Goal: Task Accomplishment & Management: Complete application form

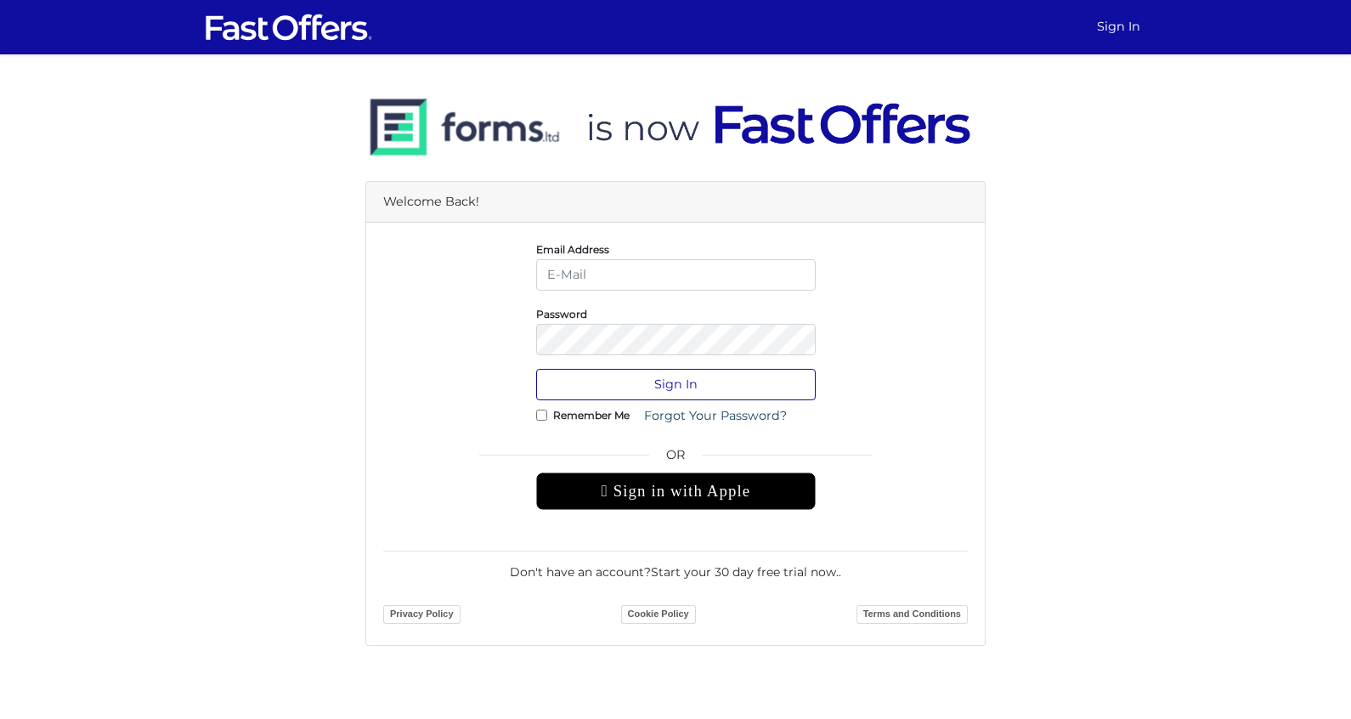
type input "[EMAIL_ADDRESS][DOMAIN_NAME]"
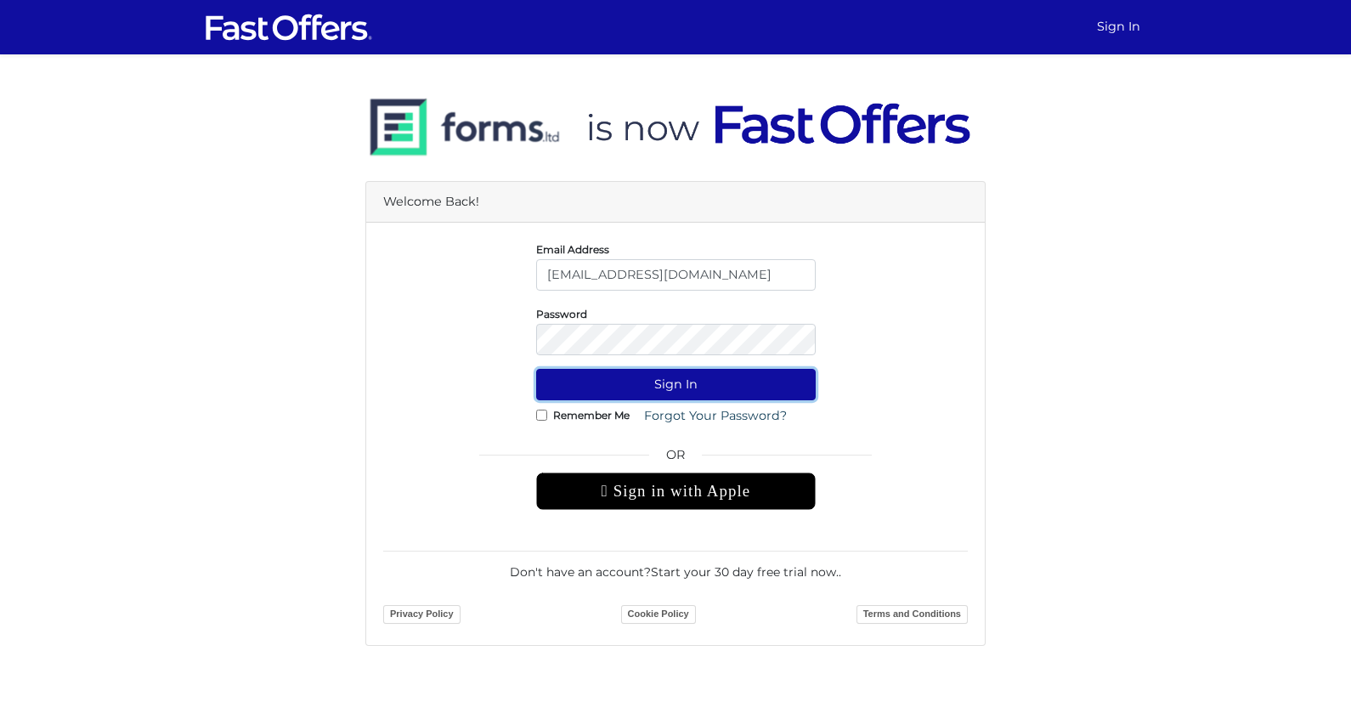
click at [641, 391] on button "Sign In" at bounding box center [676, 384] width 280 height 31
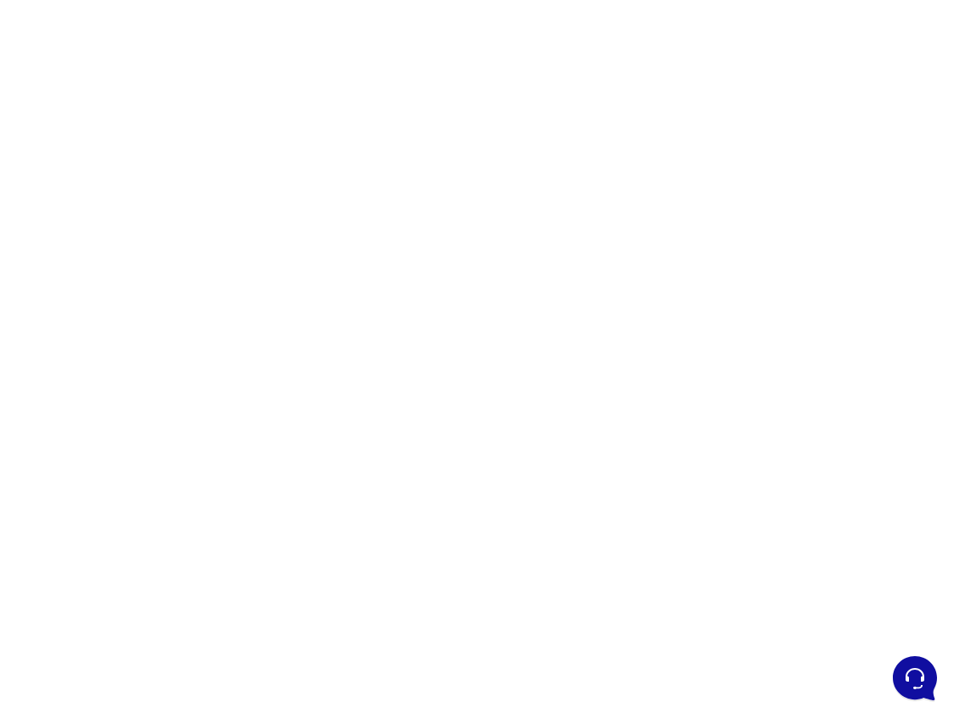
scroll to position [116, 0]
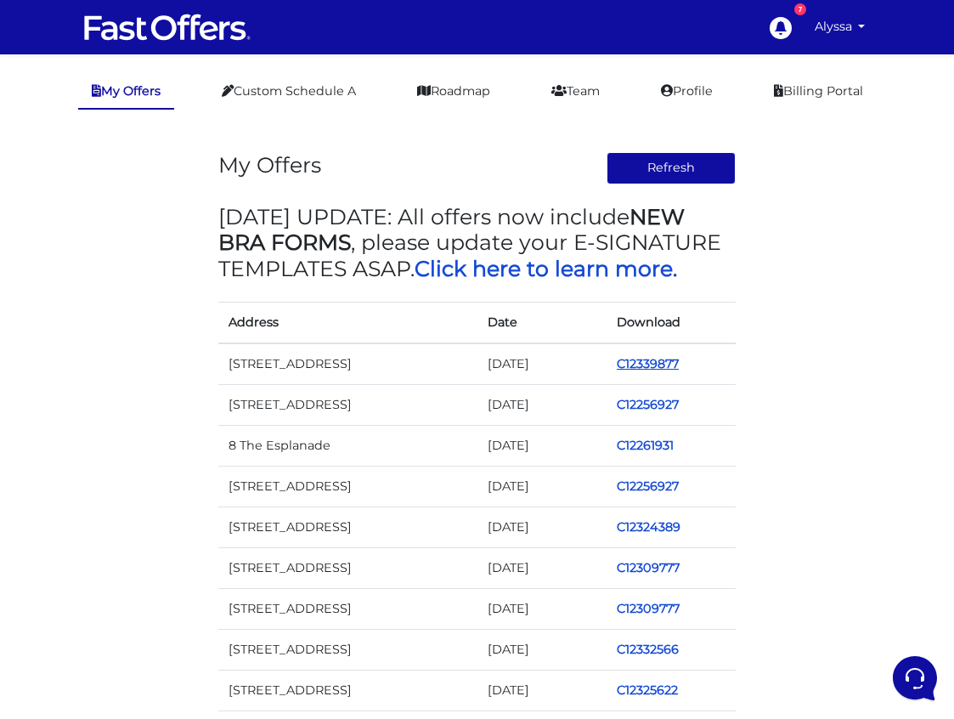
click at [632, 365] on link "C12339877" at bounding box center [648, 363] width 62 height 15
